Goal: Transaction & Acquisition: Purchase product/service

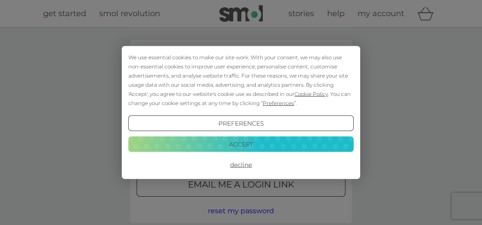
click at [246, 165] on button "Decline" at bounding box center [241, 165] width 226 height 16
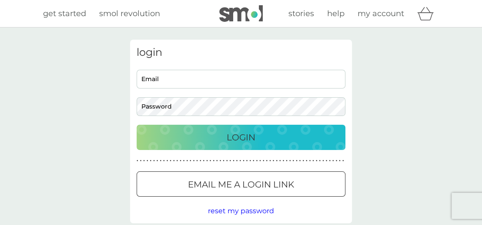
click at [213, 79] on input "Email" at bounding box center [241, 79] width 209 height 19
type input "colintlambert@sky.com"
click at [227, 131] on p "Login" at bounding box center [241, 137] width 29 height 14
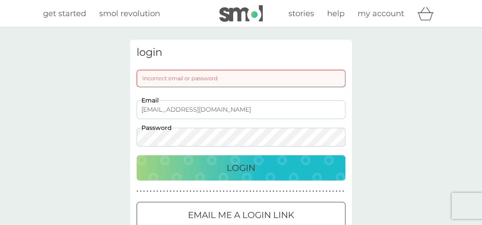
click at [272, 168] on div "Login" at bounding box center [241, 168] width 192 height 14
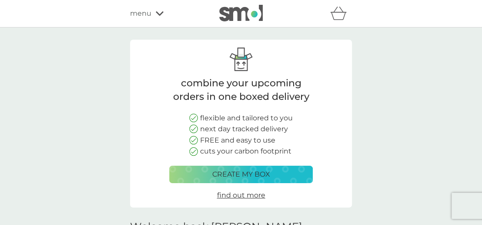
click at [250, 172] on p "create my box" at bounding box center [241, 173] width 58 height 11
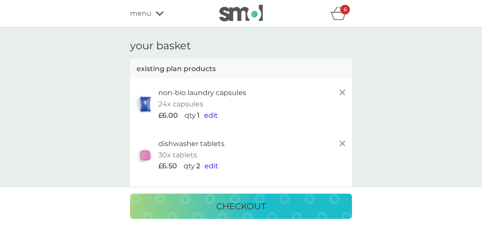
click at [212, 114] on span "edit" at bounding box center [211, 115] width 14 height 8
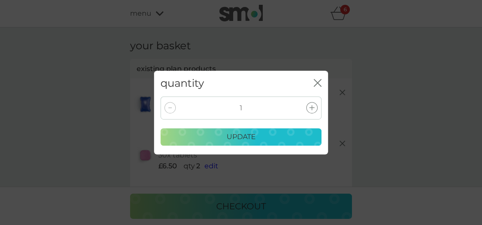
click at [312, 108] on icon at bounding box center [312, 107] width 5 height 5
click at [250, 135] on p "update" at bounding box center [241, 136] width 29 height 11
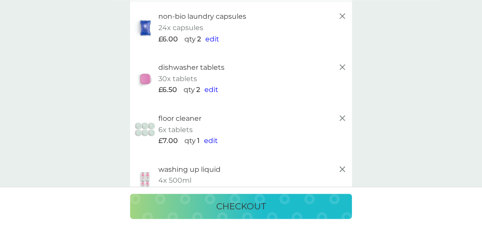
scroll to position [91, 0]
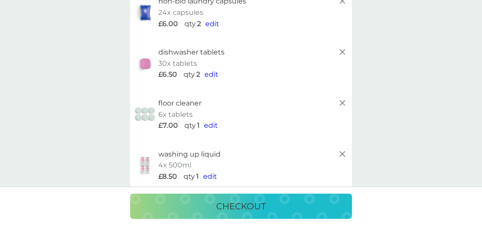
click at [211, 125] on span "edit" at bounding box center [211, 125] width 14 height 8
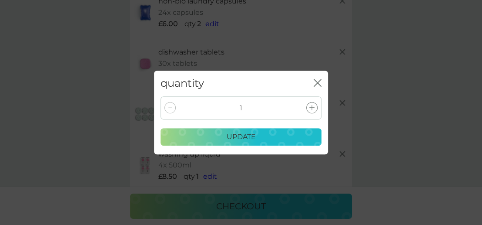
click at [170, 108] on icon at bounding box center [169, 108] width 3 height 1
click at [319, 85] on icon "close" at bounding box center [318, 83] width 8 height 8
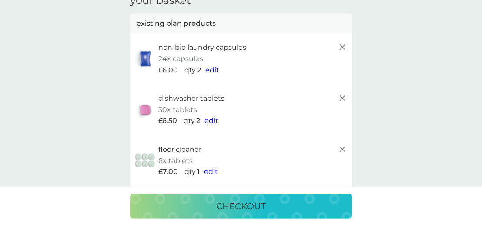
scroll to position [137, 0]
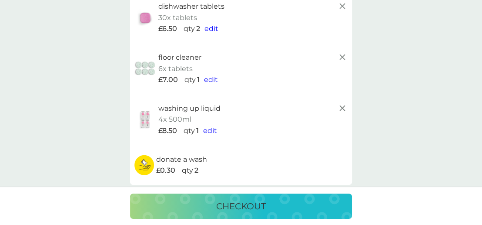
click at [342, 55] on icon at bounding box center [342, 57] width 10 height 10
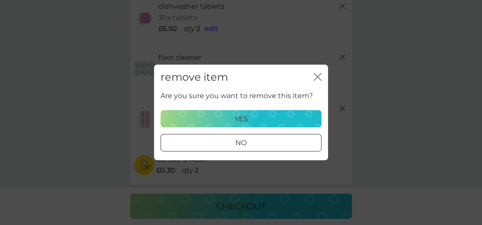
click at [287, 115] on div "yes" at bounding box center [241, 118] width 150 height 11
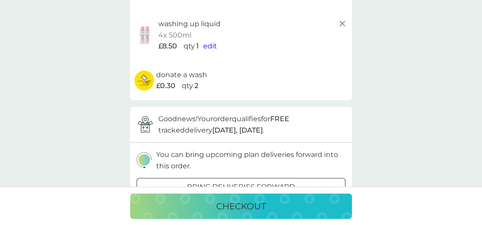
scroll to position [183, 0]
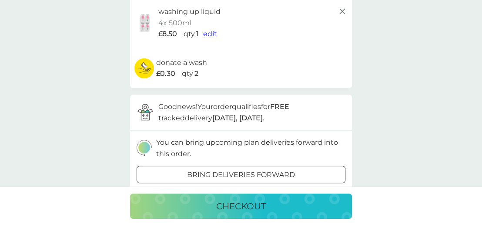
click at [236, 172] on div at bounding box center [241, 174] width 31 height 9
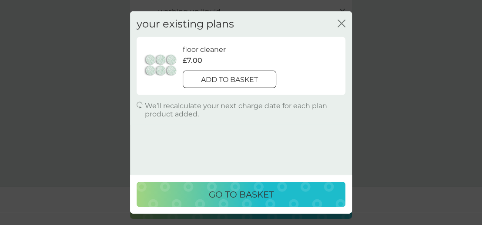
click at [340, 19] on div "close" at bounding box center [342, 24] width 8 height 13
click at [339, 23] on icon "close" at bounding box center [342, 24] width 8 height 8
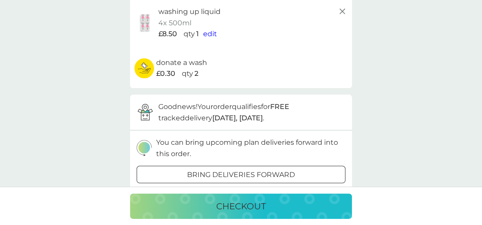
click at [258, 205] on p "checkout" at bounding box center [241, 206] width 50 height 14
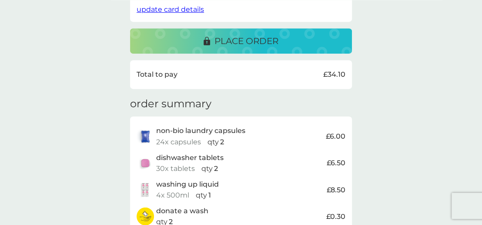
scroll to position [183, 0]
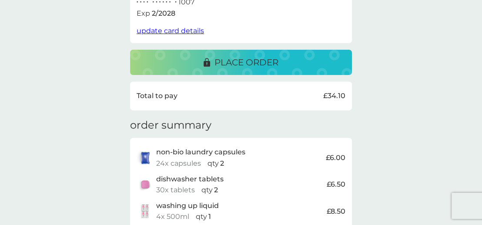
click at [260, 60] on p "place order" at bounding box center [247, 62] width 64 height 14
